Goal: Task Accomplishment & Management: Complete application form

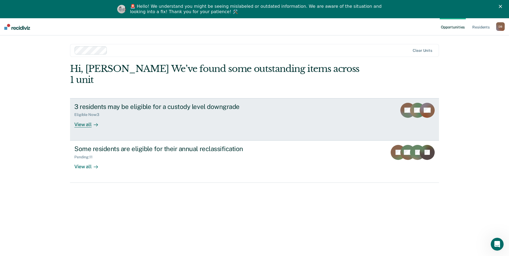
click at [85, 117] on div "View all" at bounding box center [89, 122] width 30 height 10
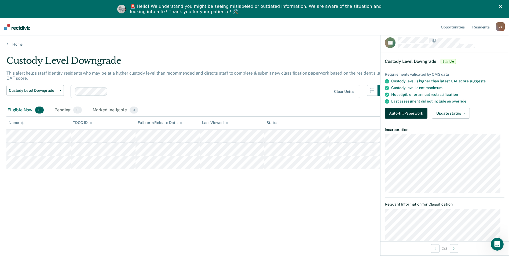
click at [413, 115] on button "Auto-fill Paperwork" at bounding box center [406, 113] width 43 height 11
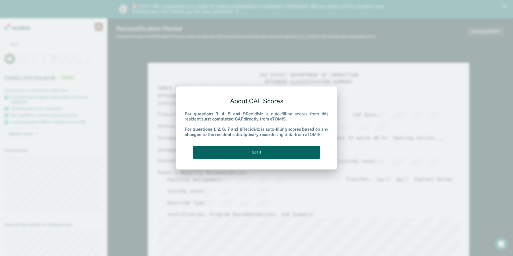
click at [278, 154] on button "Got it" at bounding box center [256, 152] width 127 height 13
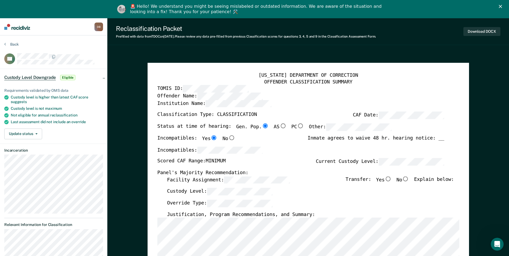
click at [409, 180] on input "No" at bounding box center [405, 178] width 7 height 5
type textarea "x"
radio input "true"
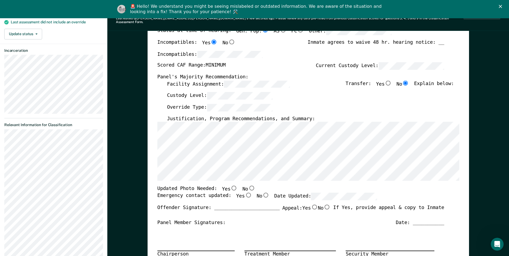
scroll to position [107, 0]
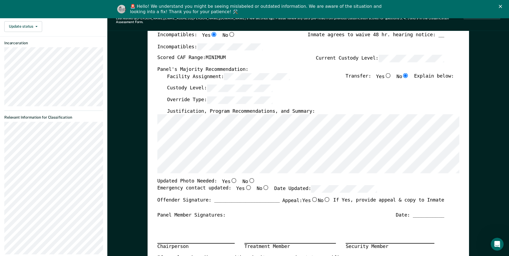
click at [246, 174] on div "[US_STATE] DEPARTMENT OF CORRECTION OFFENDER CLASSIFICATION SUMMARY TOMIS ID: O…" at bounding box center [308, 174] width 302 height 411
click at [248, 178] on input "No" at bounding box center [251, 180] width 7 height 5
type textarea "x"
radio input "true"
click at [245, 185] on input "Yes" at bounding box center [248, 187] width 7 height 5
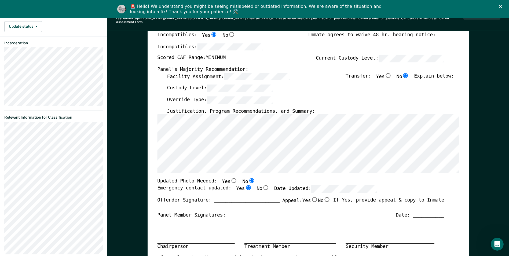
type textarea "x"
radio input "true"
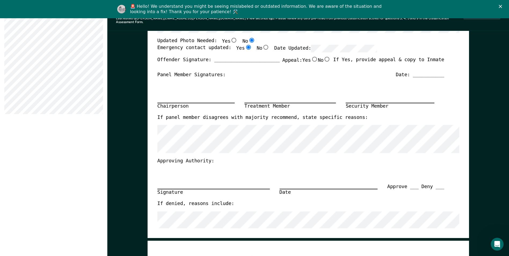
scroll to position [242, 0]
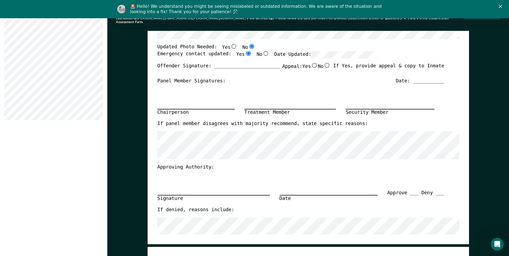
click at [431, 75] on div "[US_STATE] DEPARTMENT OF CORRECTION OFFENDER CLASSIFICATION SUMMARY TOMIS ID: O…" at bounding box center [308, 40] width 302 height 411
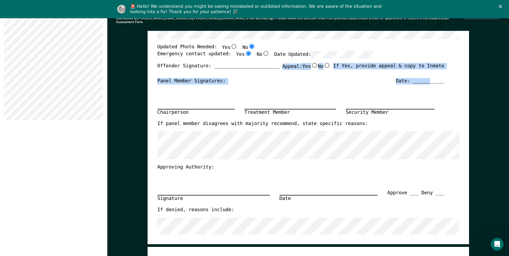
drag, startPoint x: 431, startPoint y: 75, endPoint x: 427, endPoint y: 77, distance: 5.0
click at [429, 78] on div "Date: ___________" at bounding box center [420, 81] width 48 height 6
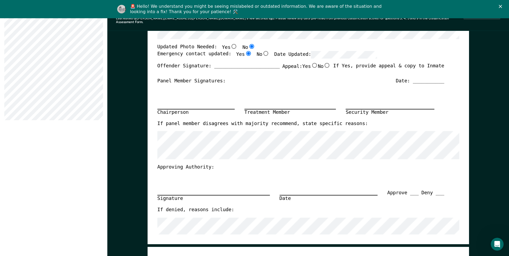
click at [425, 78] on div "Date: ___________" at bounding box center [420, 81] width 48 height 6
drag, startPoint x: 425, startPoint y: 76, endPoint x: 423, endPoint y: 76, distance: 2.7
click at [423, 78] on div "Date: ___________" at bounding box center [420, 81] width 48 height 6
click at [422, 78] on div "Date: ___________" at bounding box center [420, 81] width 48 height 6
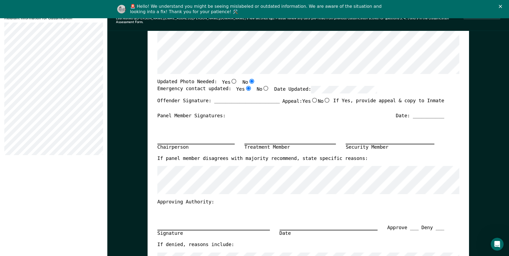
scroll to position [0, 0]
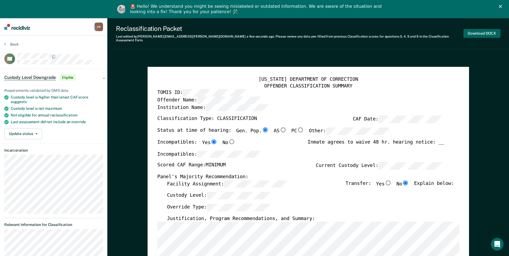
click at [479, 33] on button "Download DOCX" at bounding box center [482, 33] width 37 height 9
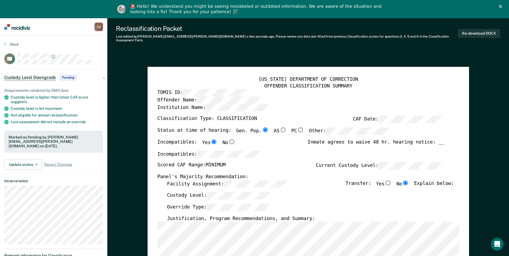
click at [434, 204] on div "Override Type:" at bounding box center [310, 210] width 287 height 12
click at [6, 43] on button "Back" at bounding box center [11, 44] width 14 height 5
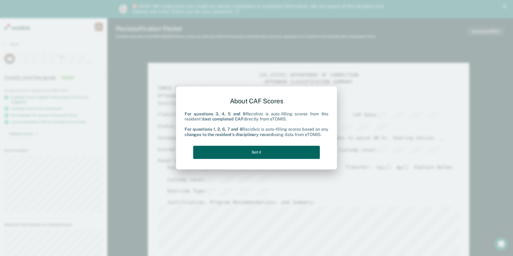
click at [257, 152] on button "Got it" at bounding box center [256, 152] width 127 height 13
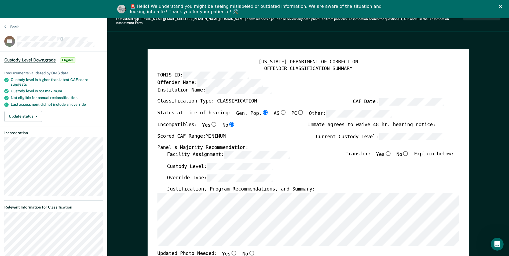
scroll to position [27, 0]
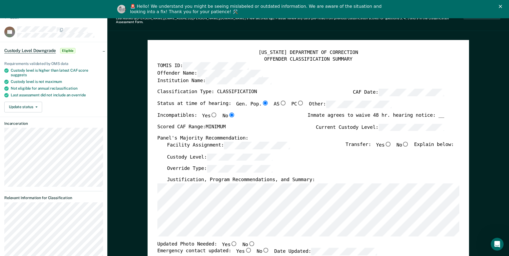
click at [409, 141] on input "No" at bounding box center [405, 143] width 7 height 5
type textarea "x"
radio input "true"
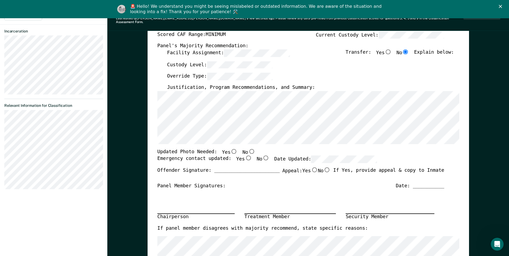
scroll to position [134, 0]
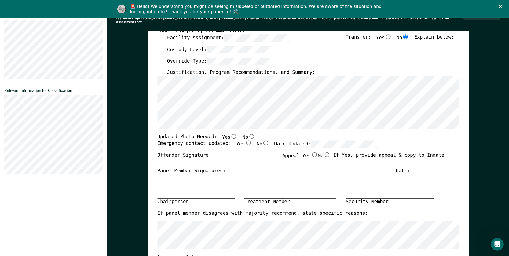
click at [248, 134] on input "No" at bounding box center [251, 136] width 7 height 5
type textarea "x"
radio input "true"
click at [245, 141] on input "Yes" at bounding box center [248, 143] width 7 height 5
type textarea "x"
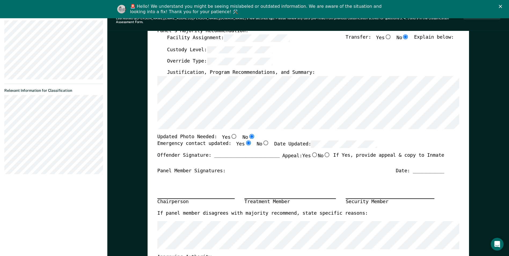
radio input "true"
click at [340, 170] on div "Panel Member Signatures: Date: ___________" at bounding box center [300, 171] width 287 height 6
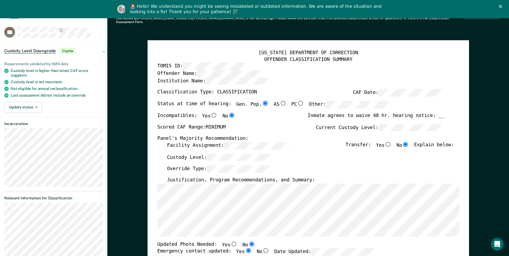
scroll to position [0, 0]
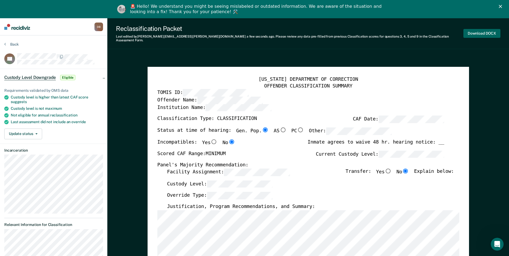
click at [481, 32] on button "Download DOCX" at bounding box center [482, 33] width 37 height 9
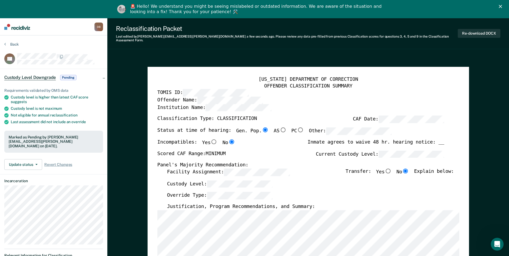
click at [347, 204] on div "Justification, Program Recommendations, and Summary:" at bounding box center [310, 207] width 287 height 6
click at [10, 42] on section "Back KC Custody Level Downgrade Pending Requirements validated by OMS data Cust…" at bounding box center [53, 192] width 107 height 314
click at [10, 45] on button "Back" at bounding box center [11, 44] width 14 height 5
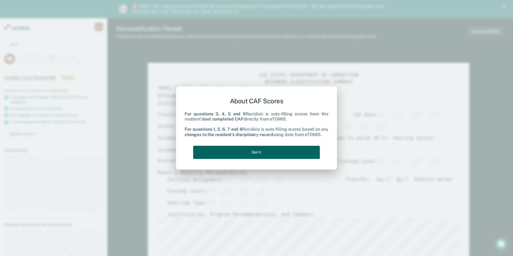
click at [263, 151] on button "Got it" at bounding box center [256, 152] width 127 height 13
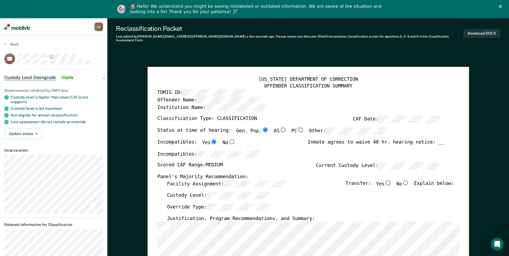
click at [409, 180] on input "No" at bounding box center [405, 182] width 7 height 5
type textarea "x"
radio input "true"
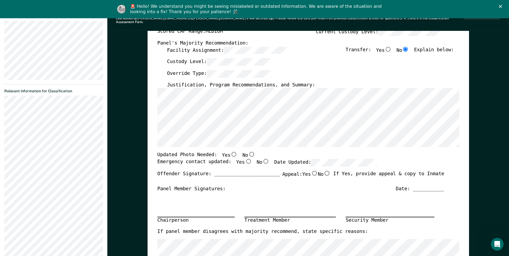
scroll to position [134, 0]
click at [248, 151] on input "No" at bounding box center [251, 153] width 7 height 5
type textarea "x"
radio input "true"
click at [237, 160] on label "Yes" at bounding box center [244, 162] width 16 height 8
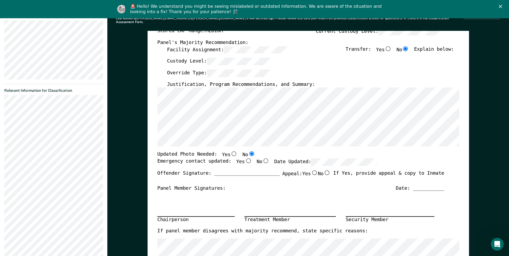
click at [245, 160] on input "Yes" at bounding box center [248, 160] width 7 height 5
type textarea "x"
radio input "true"
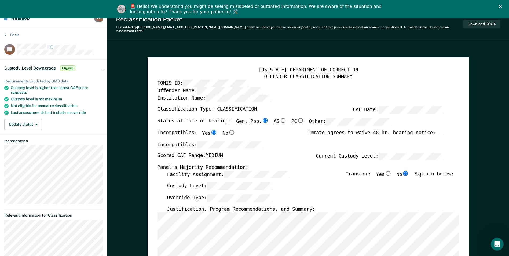
scroll to position [0, 0]
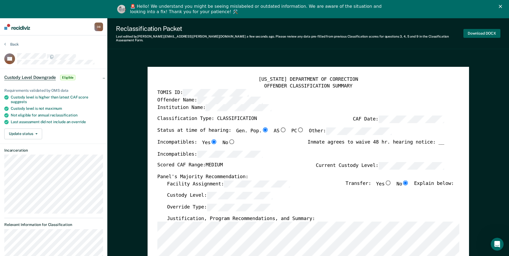
click at [485, 33] on button "Download DOCX" at bounding box center [482, 33] width 37 height 9
type textarea "x"
